Goal: Information Seeking & Learning: Learn about a topic

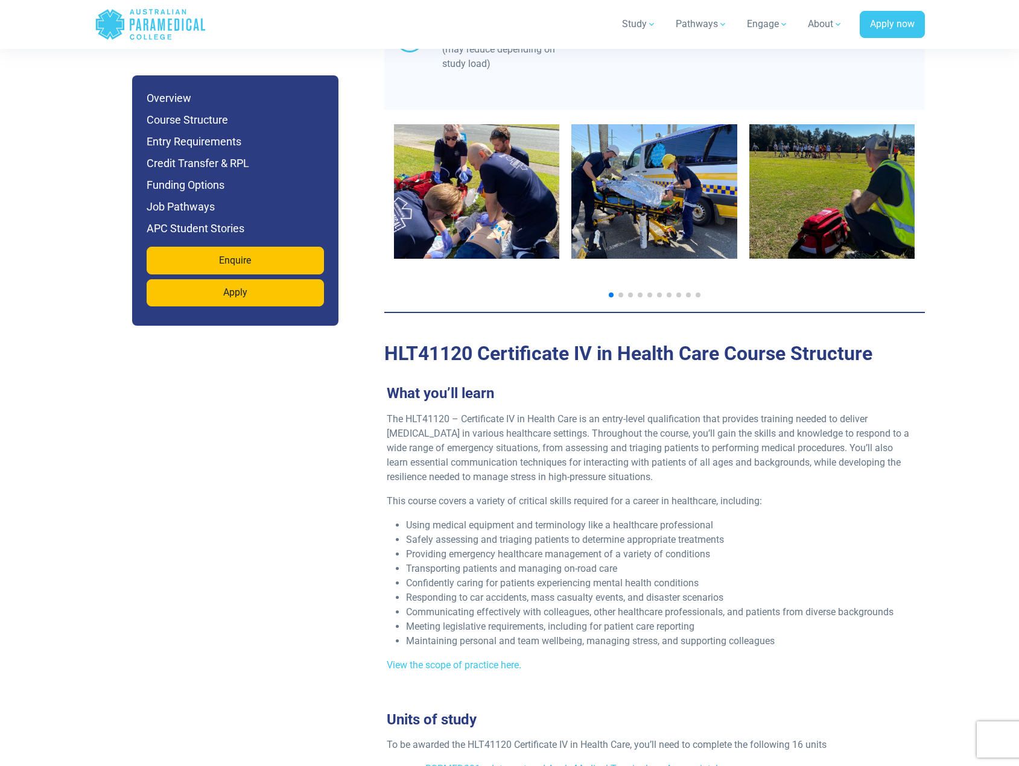
scroll to position [1206, 0]
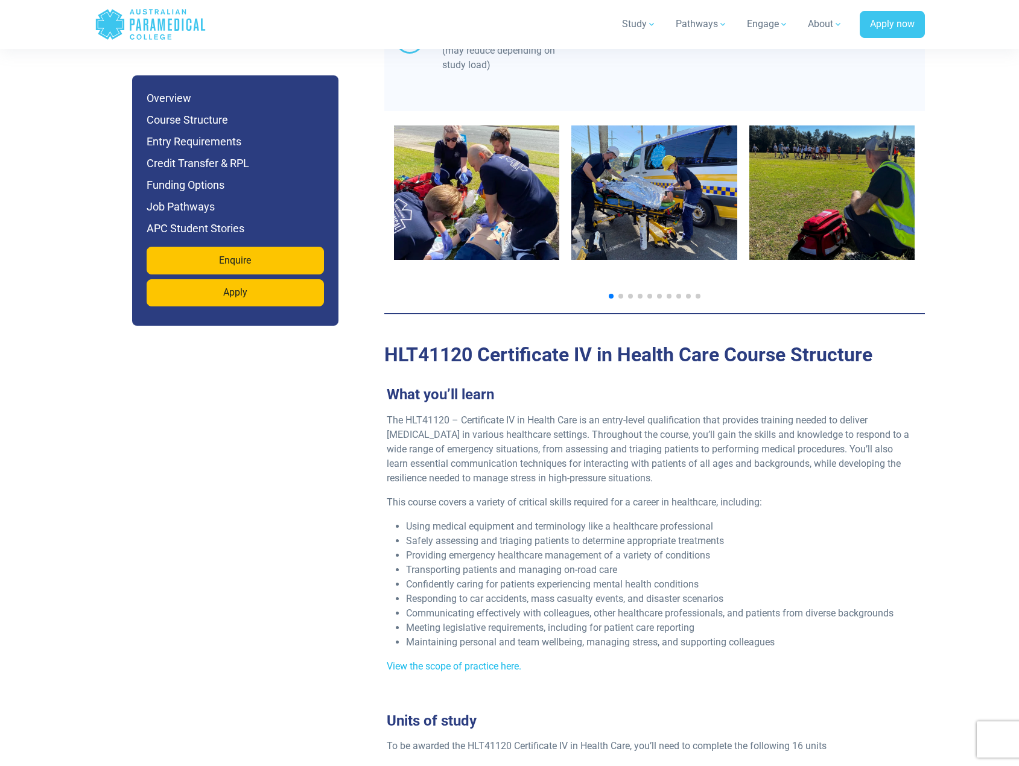
click at [465, 660] on link "View the scope of practice here." at bounding box center [454, 665] width 135 height 11
